Goal: Task Accomplishment & Management: Manage account settings

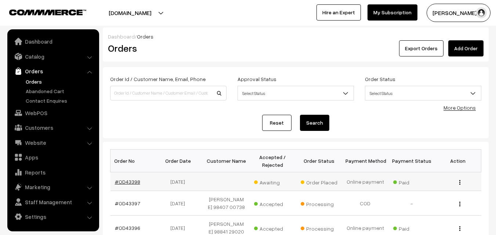
click at [128, 181] on link "#OD43398" at bounding box center [127, 182] width 25 height 6
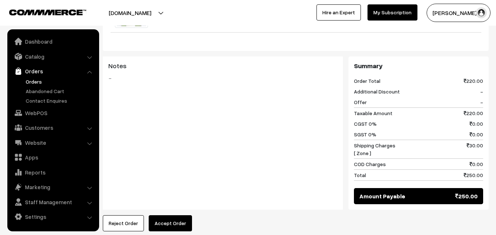
click at [164, 215] on button "Accept Order" at bounding box center [170, 223] width 43 height 16
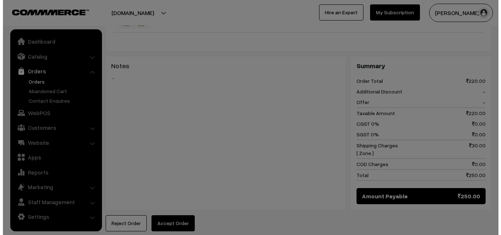
scroll to position [331, 0]
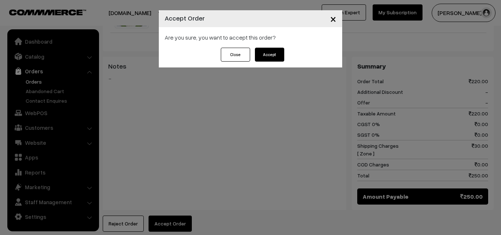
click at [278, 55] on button "Accept" at bounding box center [269, 55] width 29 height 14
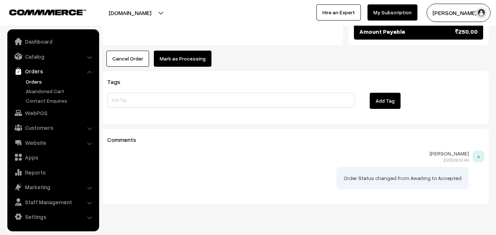
click at [194, 51] on button "Mark as Processing" at bounding box center [183, 59] width 58 height 16
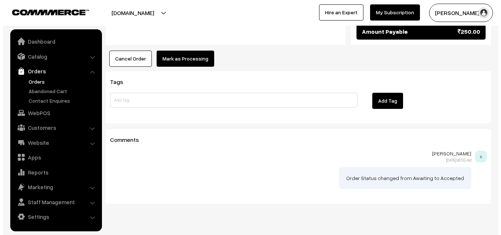
scroll to position [496, 0]
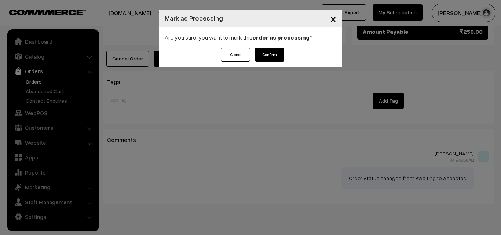
click at [269, 51] on button "Confirm" at bounding box center [269, 55] width 29 height 14
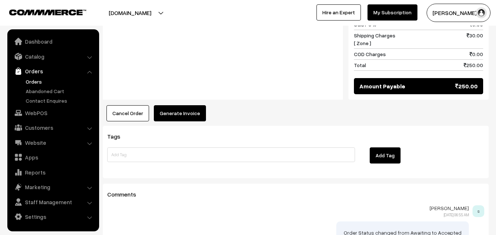
click at [179, 105] on button "Generate Invoice" at bounding box center [180, 113] width 52 height 16
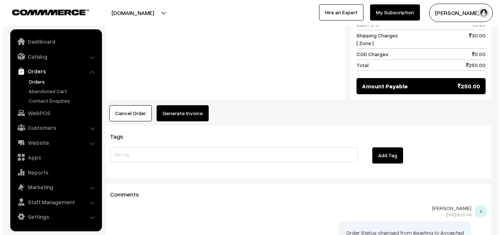
scroll to position [442, 0]
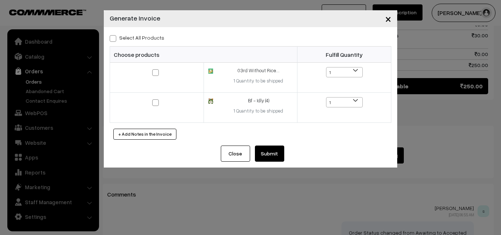
click at [137, 39] on label "Select All Products" at bounding box center [137, 38] width 55 height 8
click at [115, 39] on input "Select All Products" at bounding box center [112, 37] width 5 height 5
checkbox input "true"
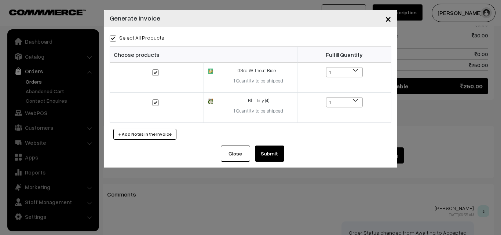
click at [269, 156] on button "Submit" at bounding box center [269, 154] width 29 height 16
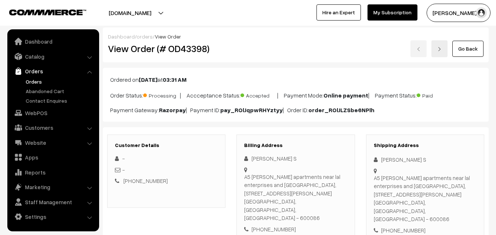
scroll to position [440, 0]
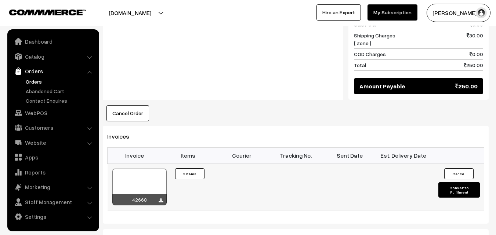
click at [163, 169] on div at bounding box center [139, 187] width 54 height 37
